Goal: Task Accomplishment & Management: Manage account settings

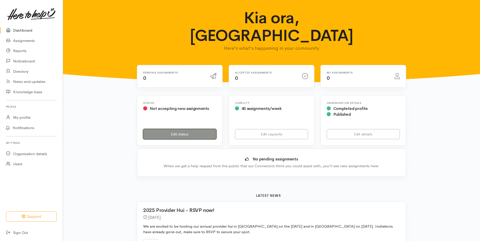
click at [172, 129] on link "Edit status" at bounding box center [179, 134] width 73 height 10
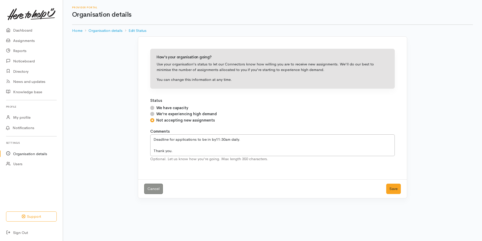
click at [152, 107] on input "We have capacity" at bounding box center [152, 108] width 4 height 4
radio input "true"
click at [391, 189] on button "Save" at bounding box center [393, 188] width 15 height 10
